Goal: Task Accomplishment & Management: Manage account settings

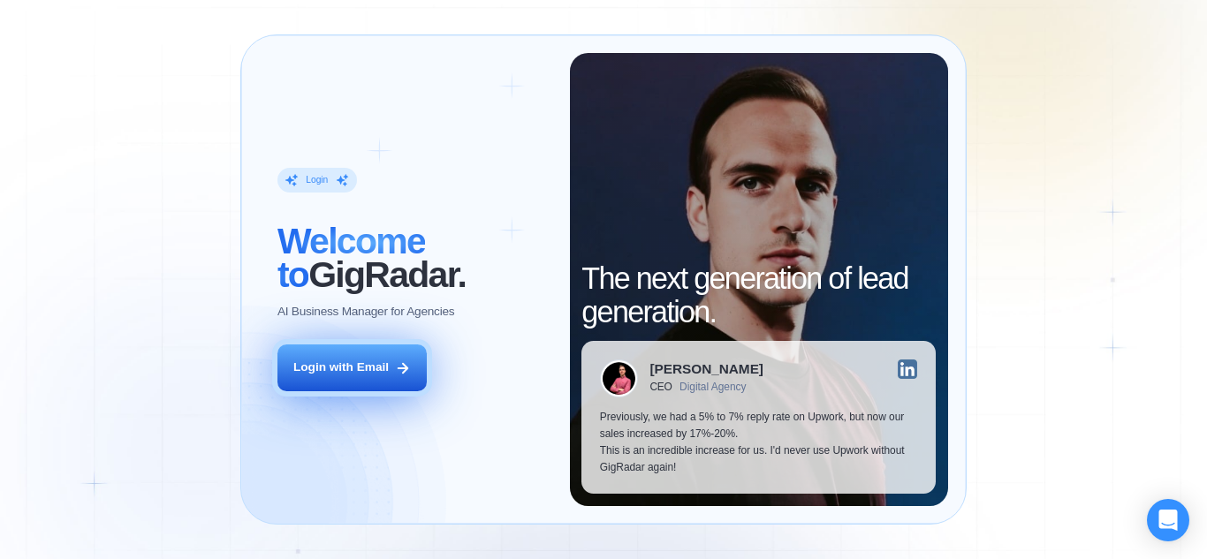
click at [403, 365] on icon at bounding box center [403, 369] width 10 height 10
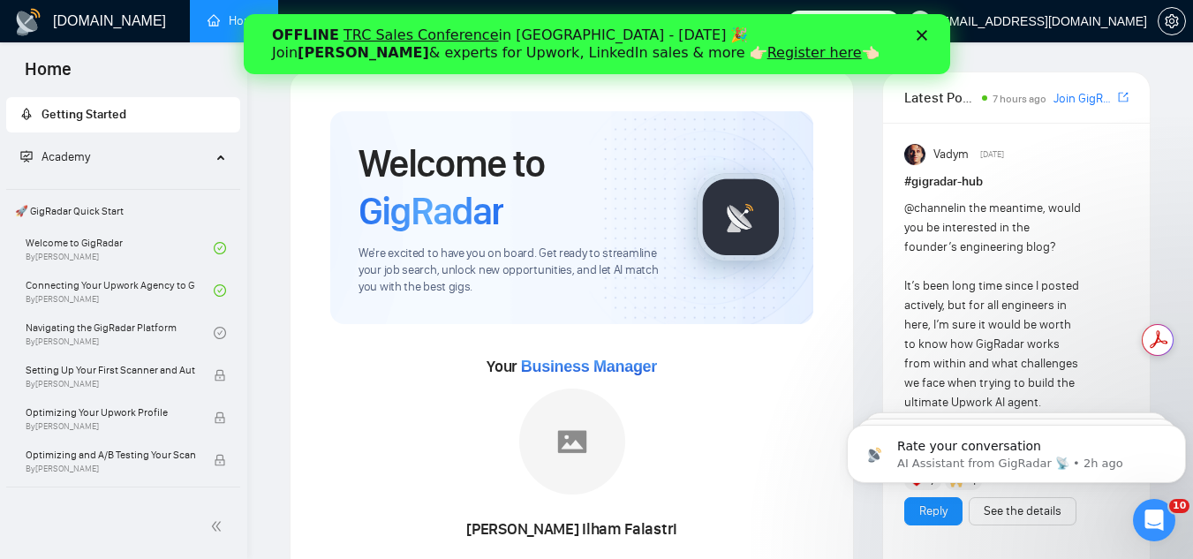
click at [918, 34] on icon "Close" at bounding box center [921, 35] width 11 height 11
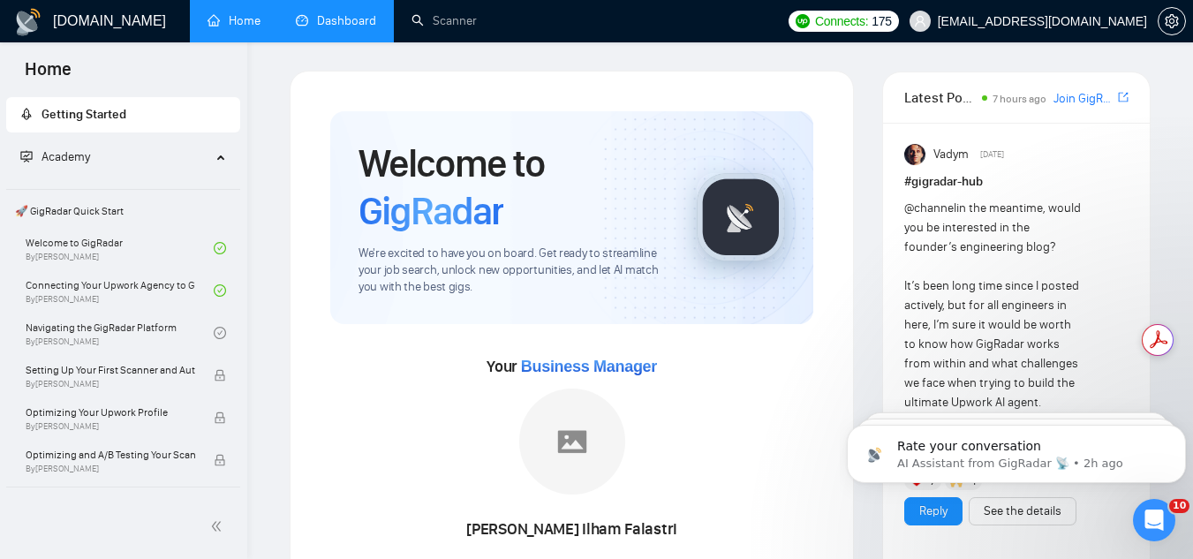
click at [352, 23] on link "Dashboard" at bounding box center [336, 20] width 80 height 15
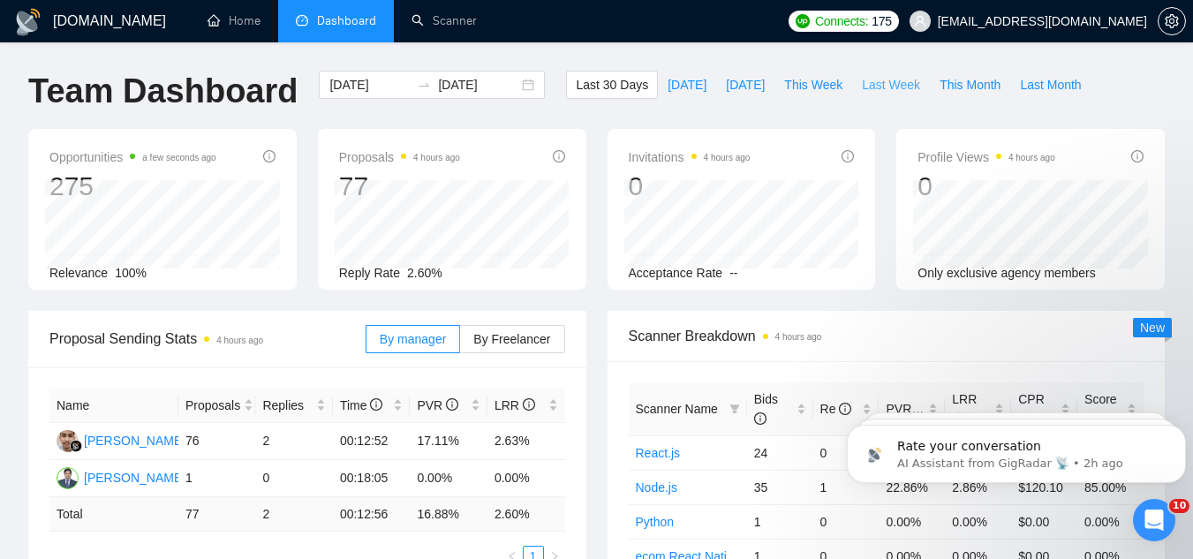
click at [870, 87] on span "Last Week" at bounding box center [891, 84] width 58 height 19
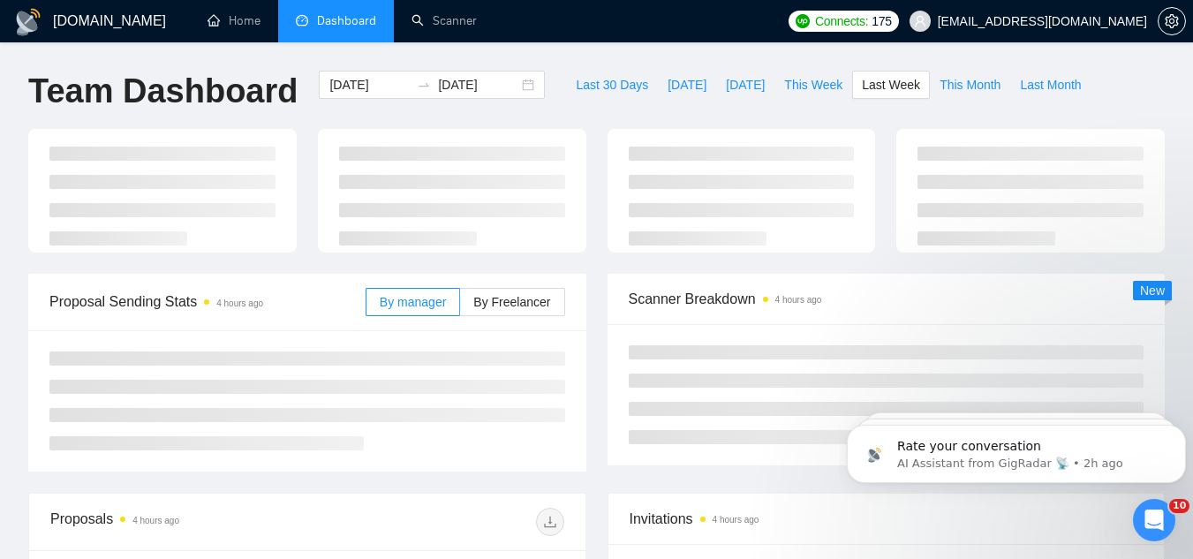
type input "[DATE]"
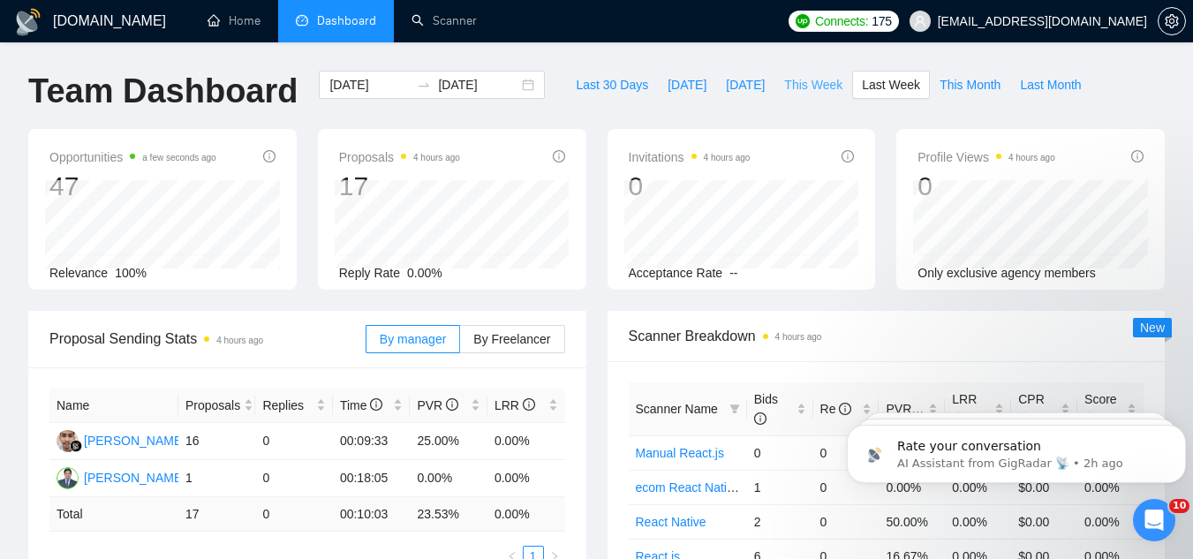
click at [784, 85] on span "This Week" at bounding box center [813, 84] width 58 height 19
type input "[DATE]"
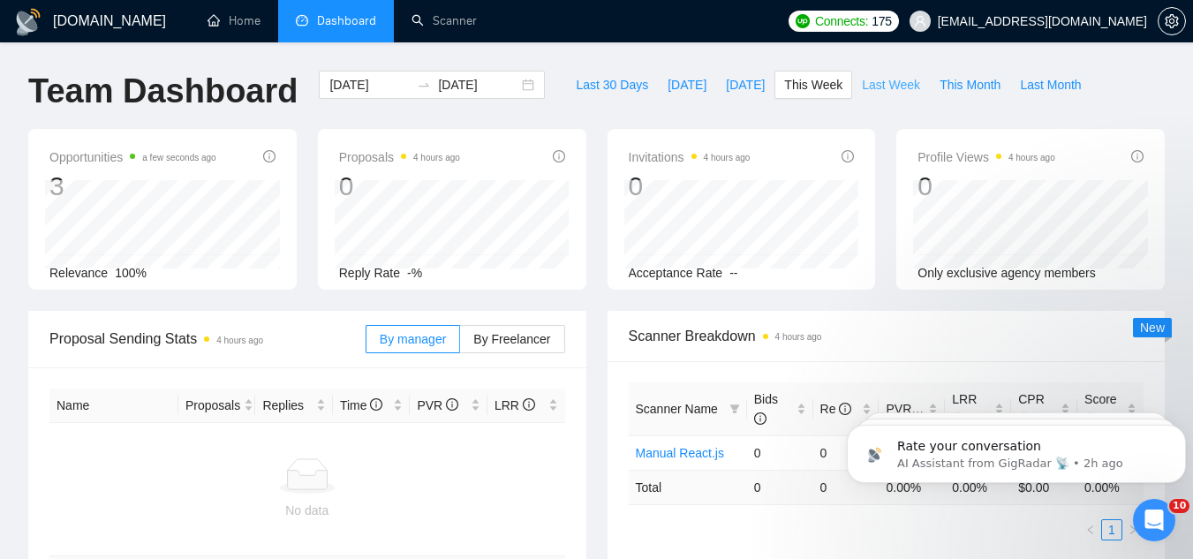
click at [871, 92] on span "Last Week" at bounding box center [891, 84] width 58 height 19
type input "[DATE]"
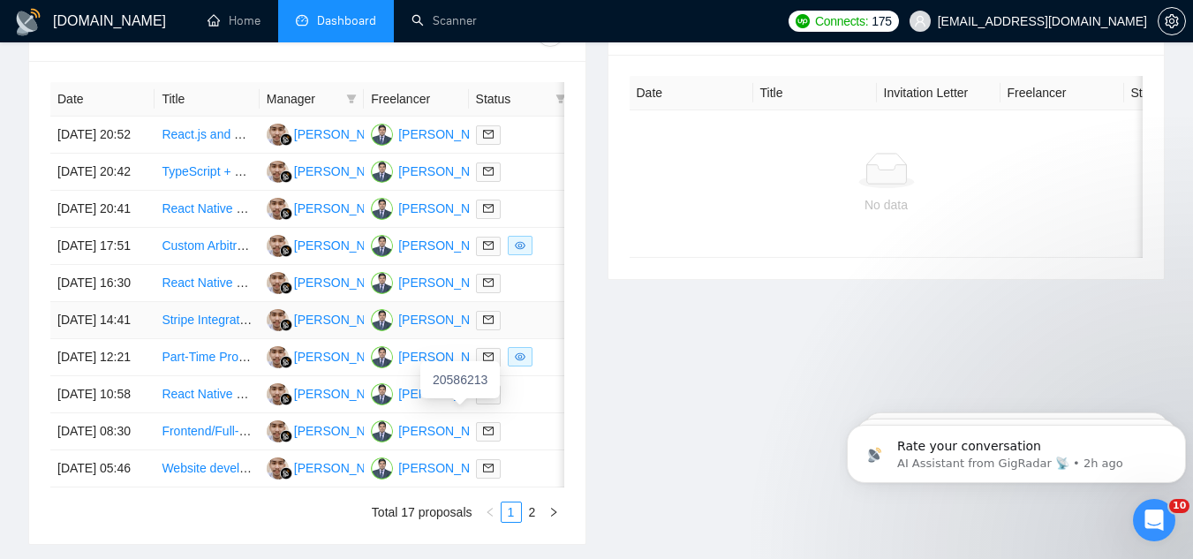
scroll to position [688, 0]
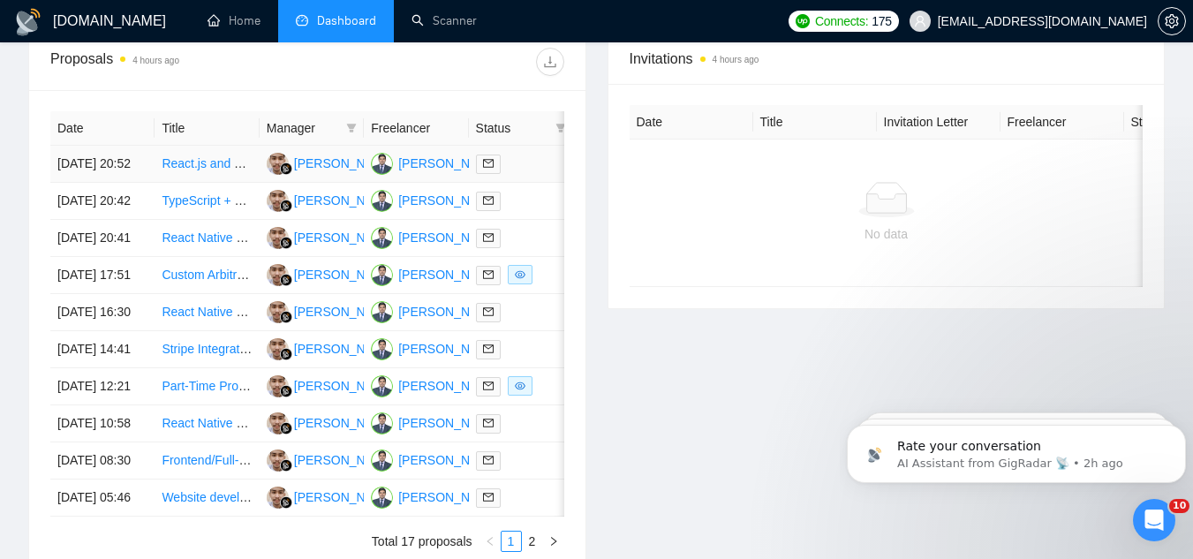
click at [175, 180] on td "React.js and Node.js Developer for Healthcare Product Phase 1" at bounding box center [207, 164] width 104 height 37
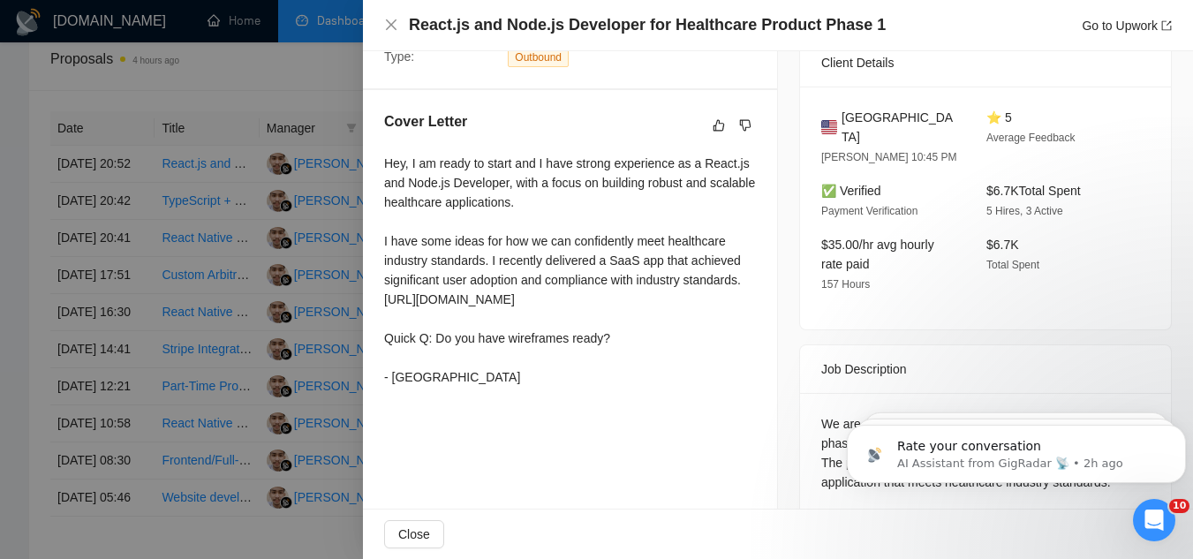
scroll to position [433, 0]
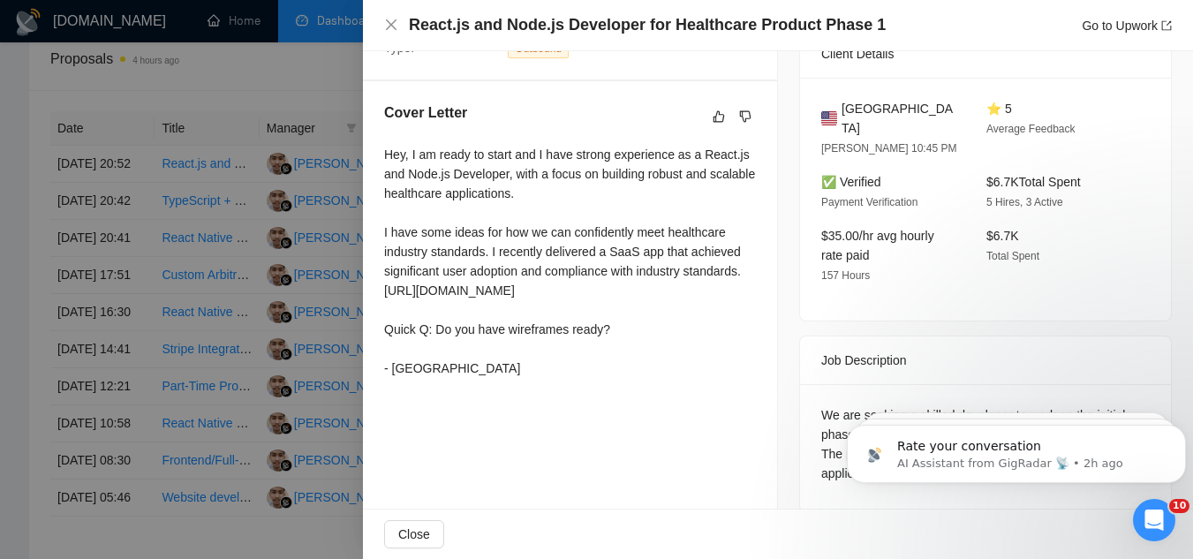
click at [13, 158] on div at bounding box center [596, 279] width 1193 height 559
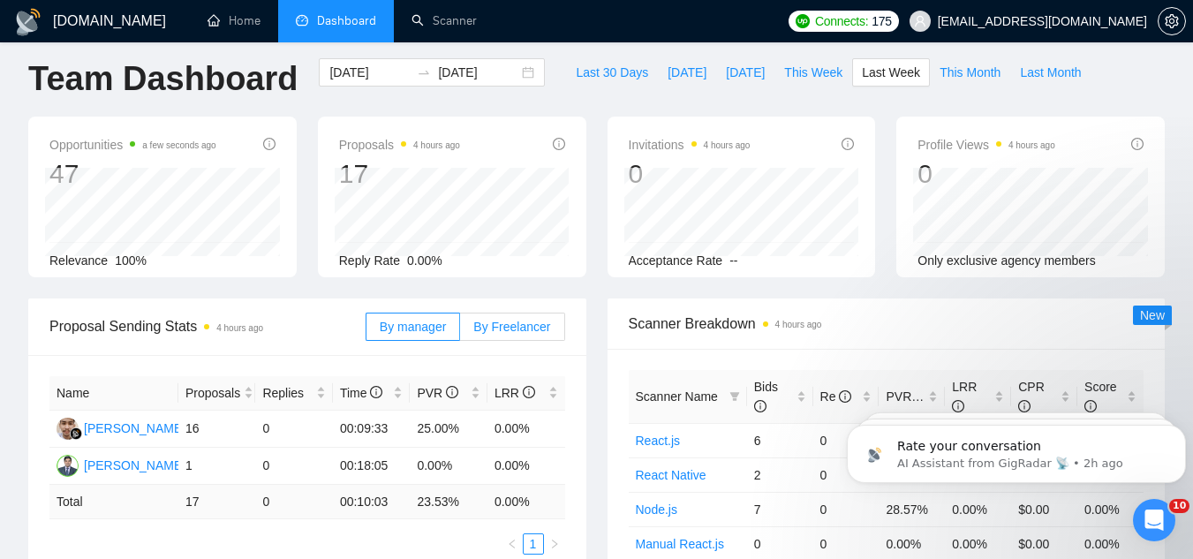
scroll to position [0, 0]
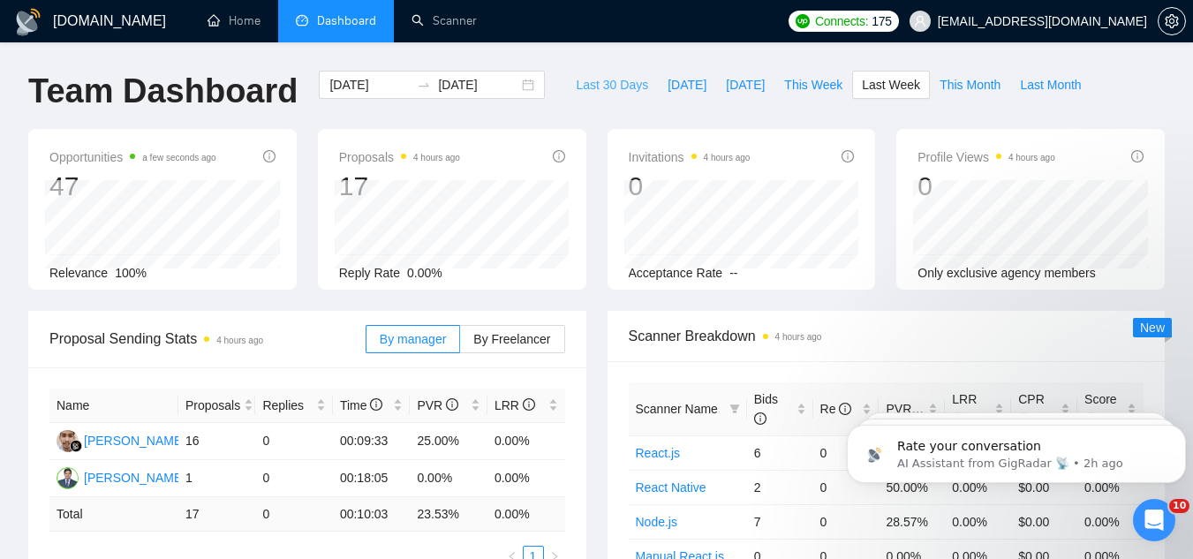
click at [590, 85] on span "Last 30 Days" at bounding box center [612, 84] width 72 height 19
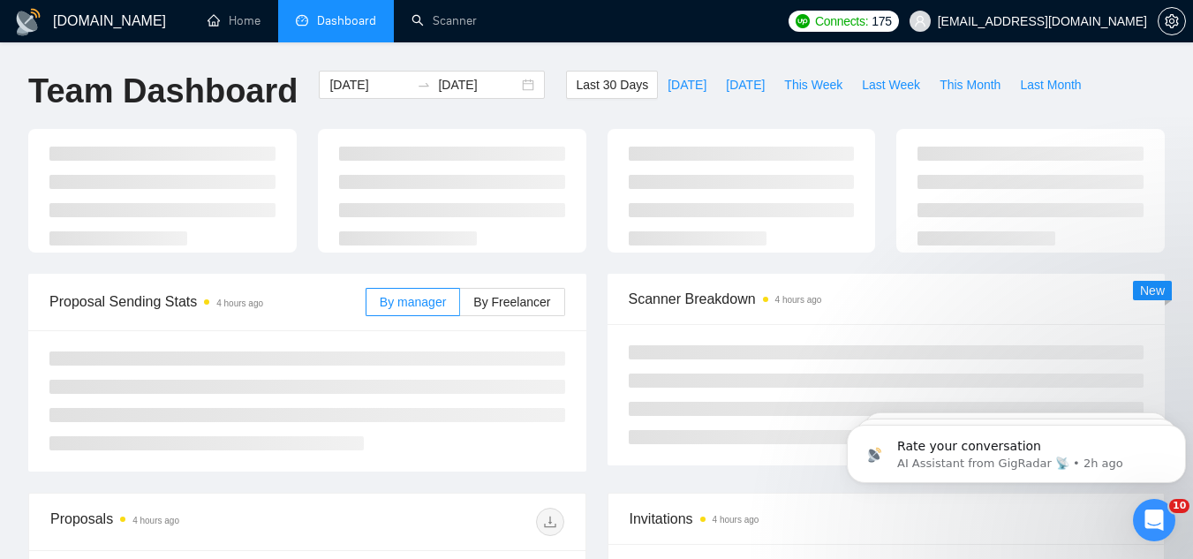
type input "[DATE]"
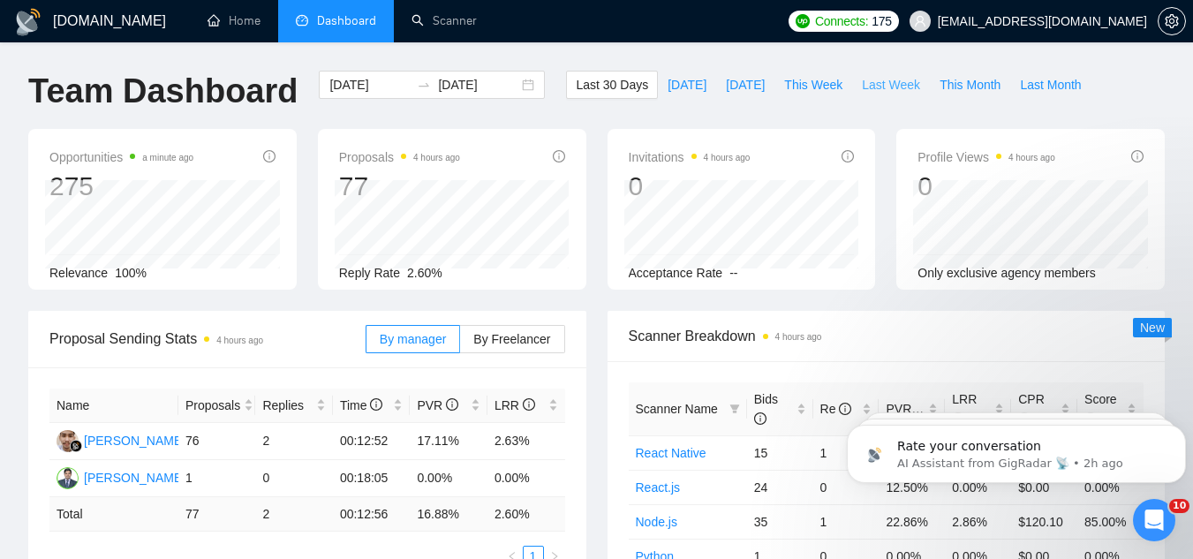
click at [862, 82] on span "Last Week" at bounding box center [891, 84] width 58 height 19
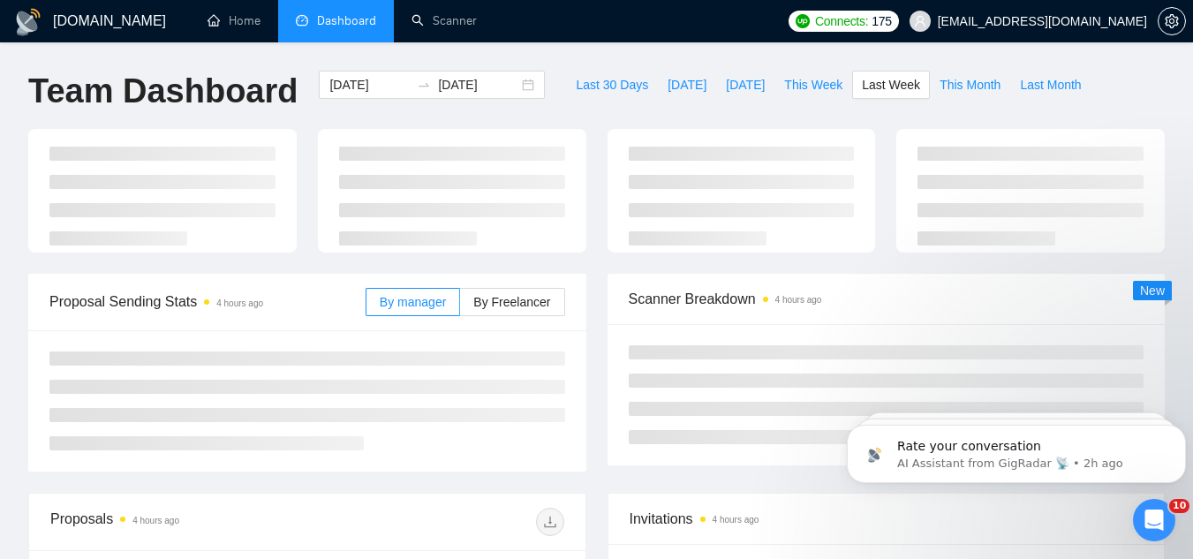
type input "[DATE]"
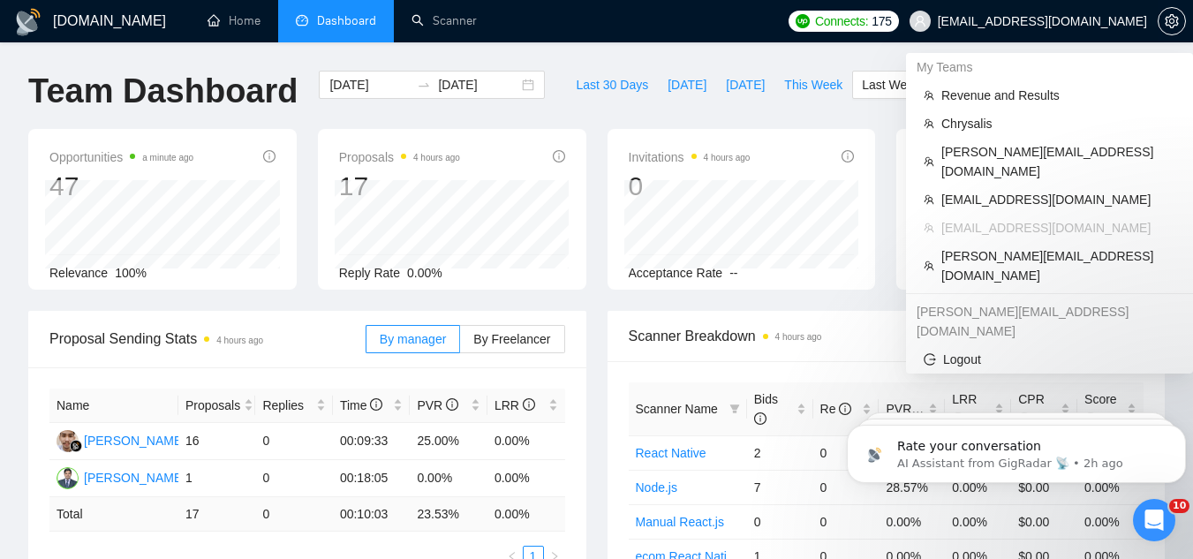
click at [1031, 21] on span "[EMAIL_ADDRESS][DOMAIN_NAME]" at bounding box center [1042, 21] width 209 height 0
click at [1014, 126] on span "Chrysalis" at bounding box center [1059, 123] width 234 height 19
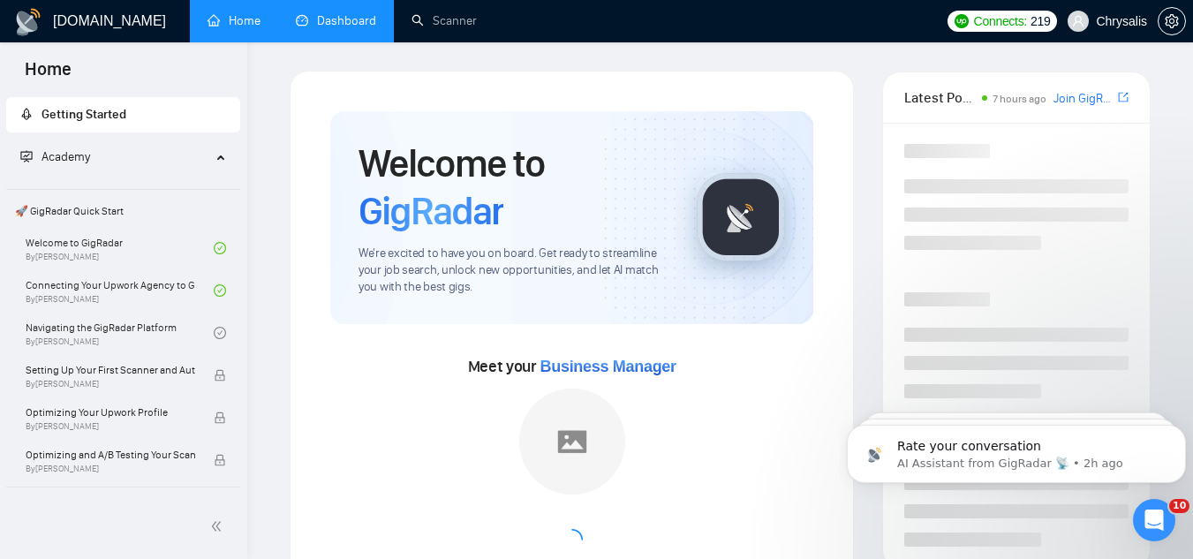
click at [352, 22] on link "Dashboard" at bounding box center [336, 20] width 80 height 15
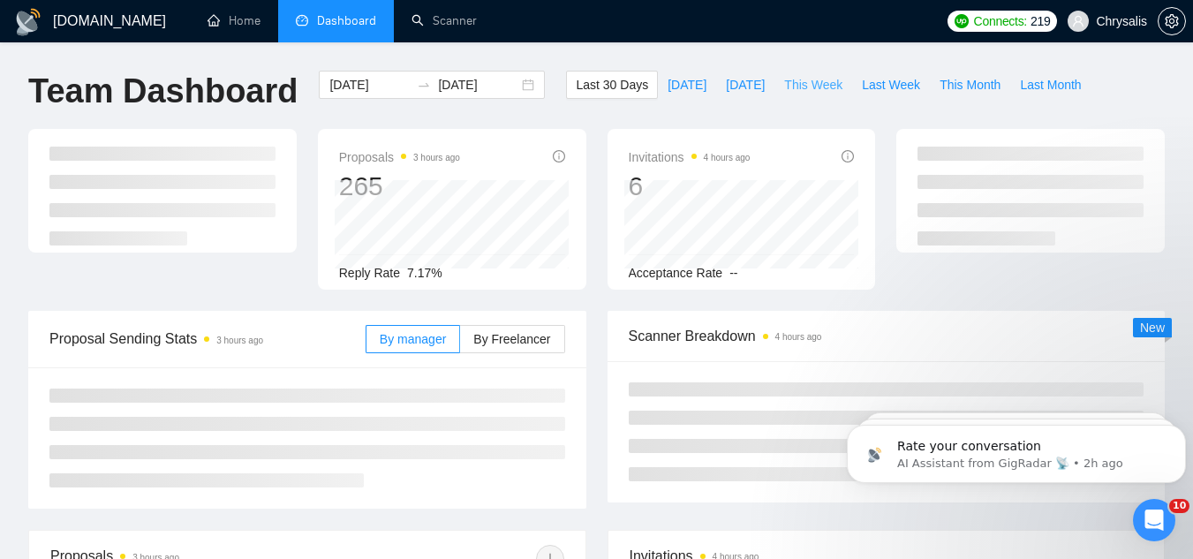
click at [794, 94] on span "This Week" at bounding box center [813, 84] width 58 height 19
type input "[DATE]"
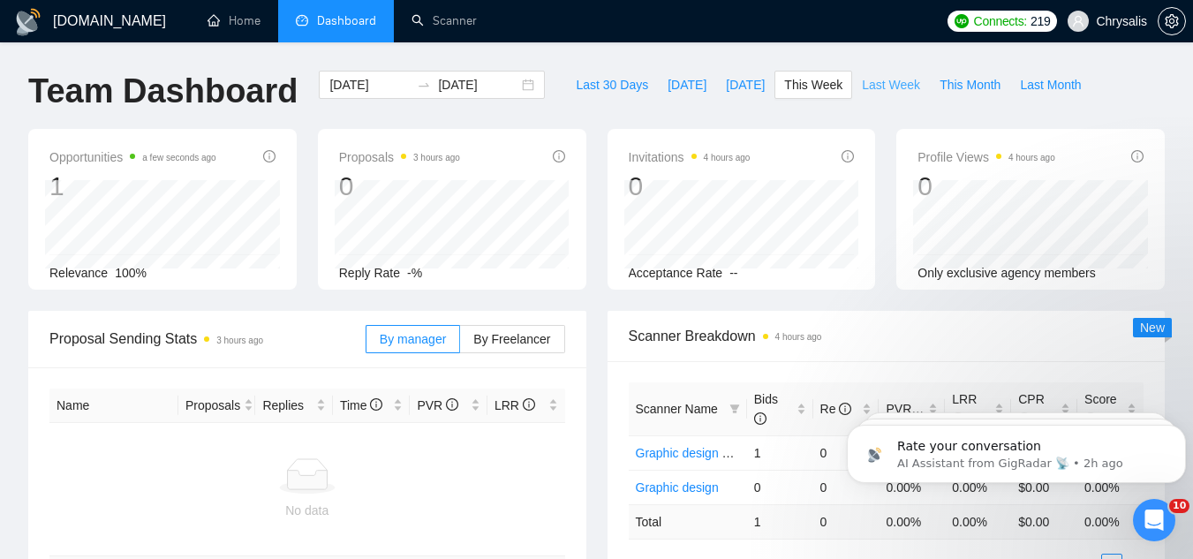
click at [862, 86] on span "Last Week" at bounding box center [891, 84] width 58 height 19
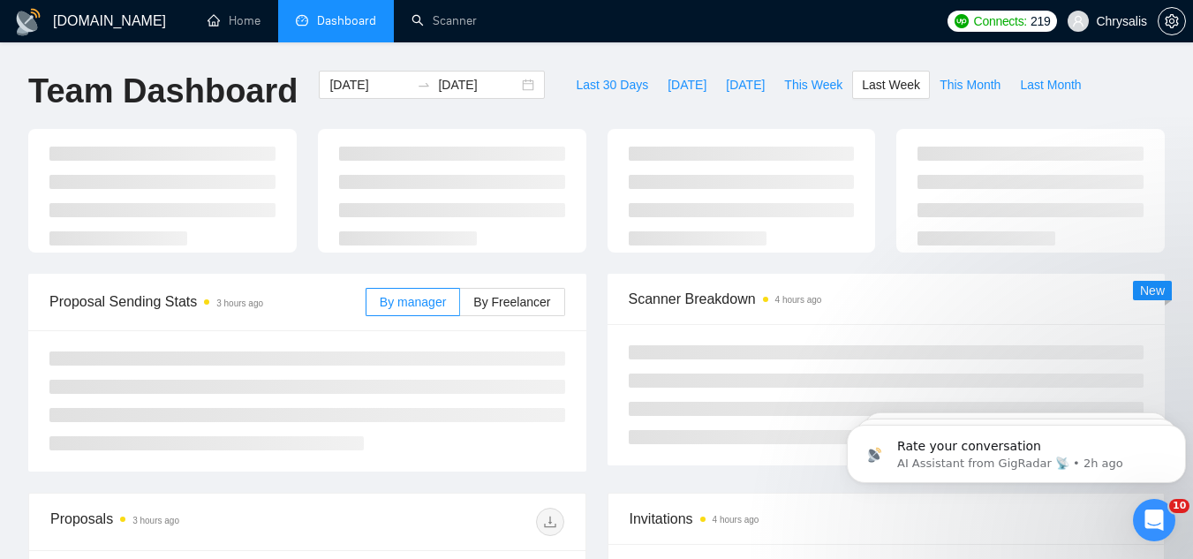
type input "[DATE]"
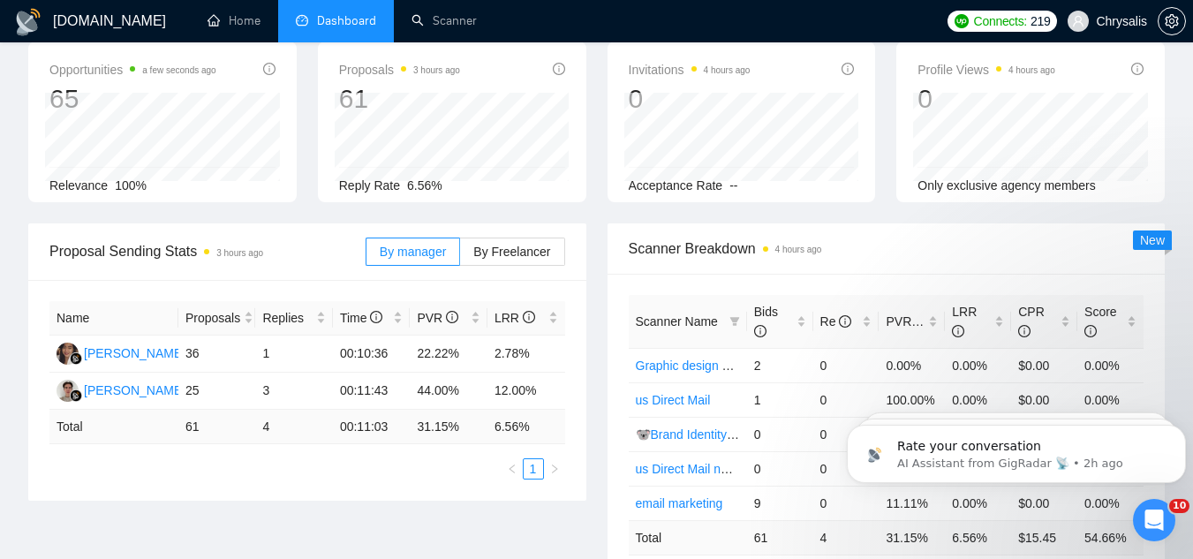
scroll to position [88, 0]
click at [509, 240] on label "By Freelancer" at bounding box center [512, 251] width 104 height 28
click at [460, 255] on input "By Freelancer" at bounding box center [460, 255] width 0 height 0
click at [519, 256] on span "By Freelancer" at bounding box center [511, 251] width 77 height 14
click at [460, 255] on input "By Freelancer" at bounding box center [460, 255] width 0 height 0
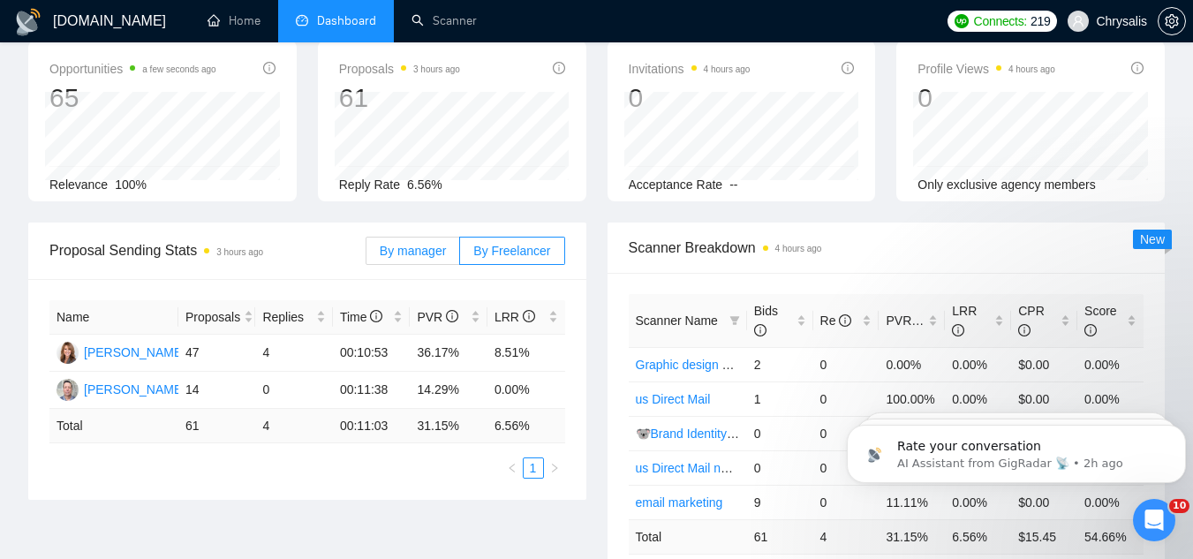
click at [390, 246] on span "By manager" at bounding box center [413, 251] width 66 height 14
click at [367, 255] on input "By manager" at bounding box center [367, 255] width 0 height 0
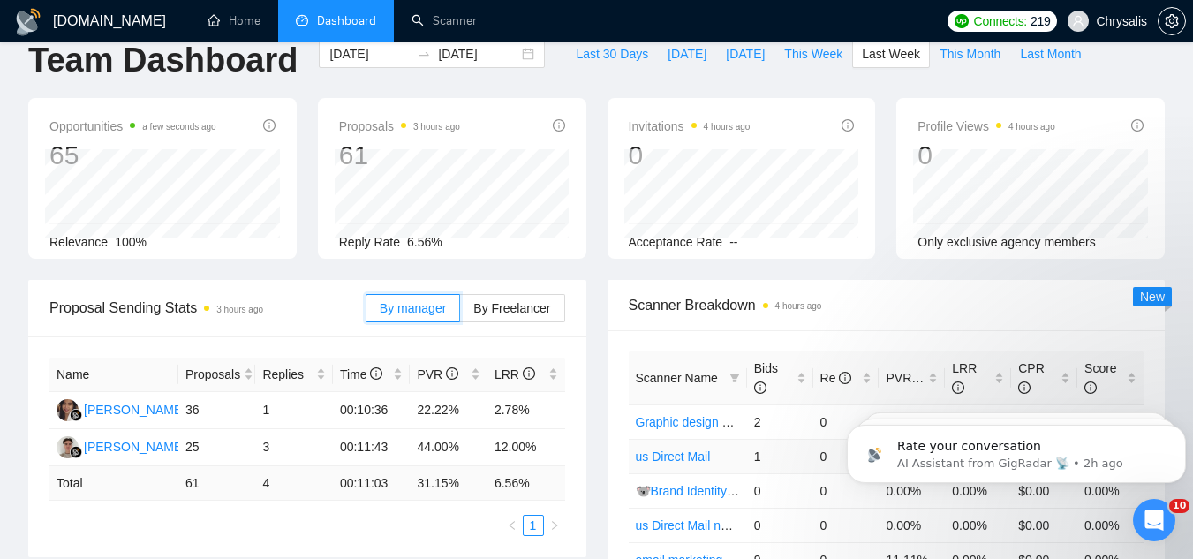
scroll to position [0, 0]
